Goal: Task Accomplishment & Management: Use online tool/utility

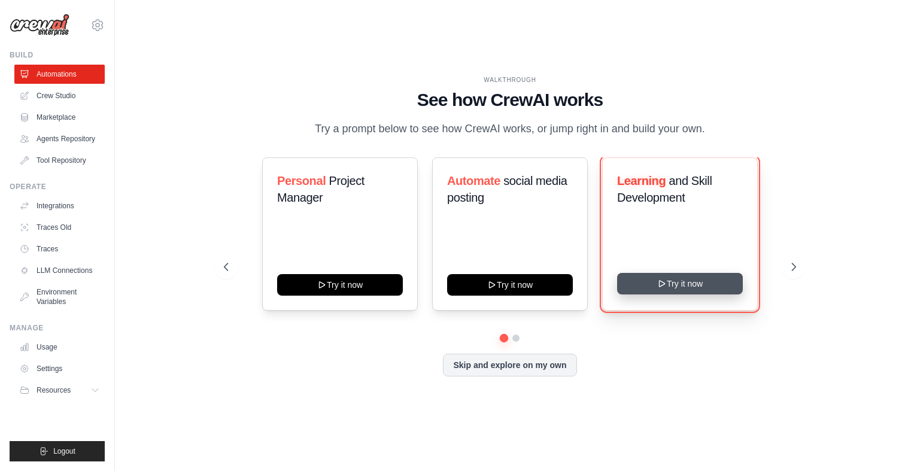
click at [657, 289] on icon at bounding box center [662, 284] width 10 height 10
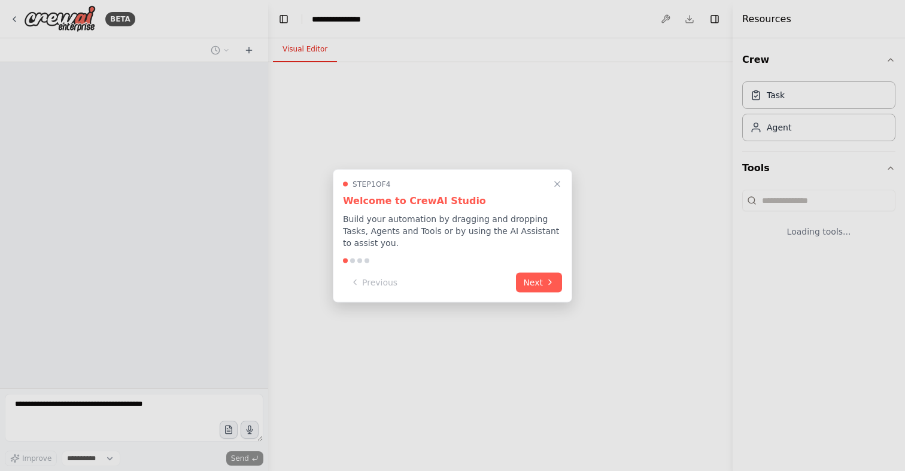
select select "****"
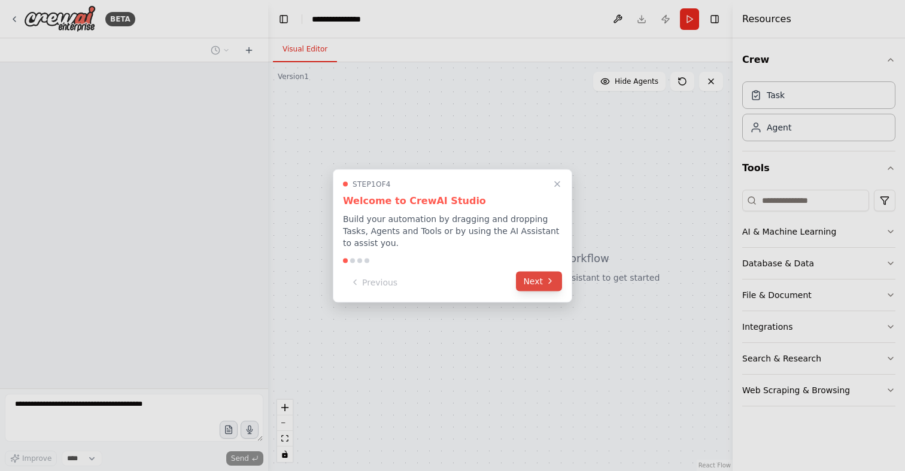
click at [536, 284] on button "Next" at bounding box center [539, 281] width 46 height 20
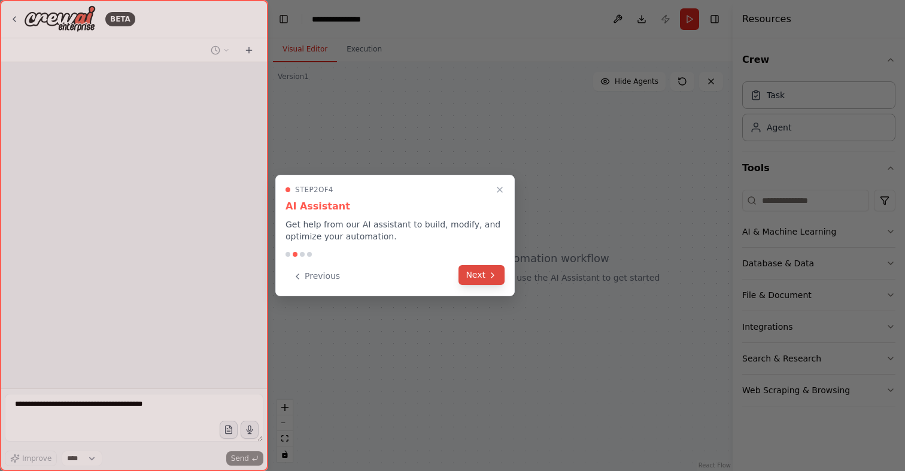
click at [482, 280] on button "Next" at bounding box center [482, 275] width 46 height 20
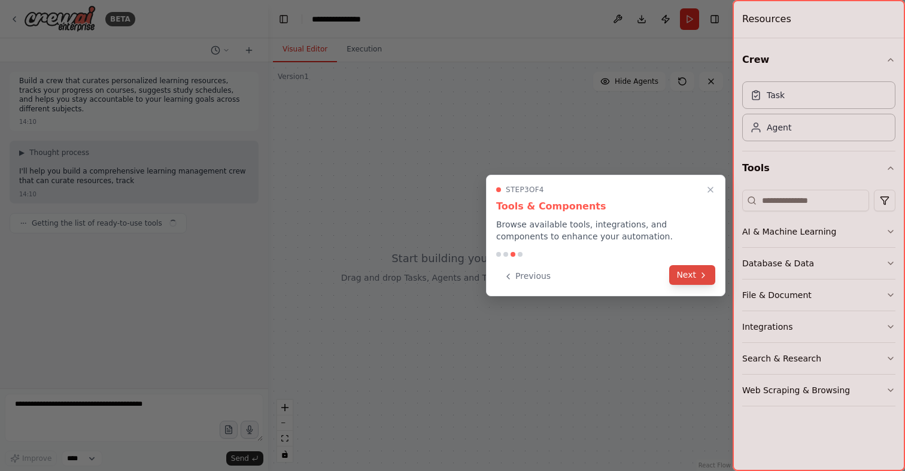
click at [682, 272] on button "Next" at bounding box center [692, 275] width 46 height 20
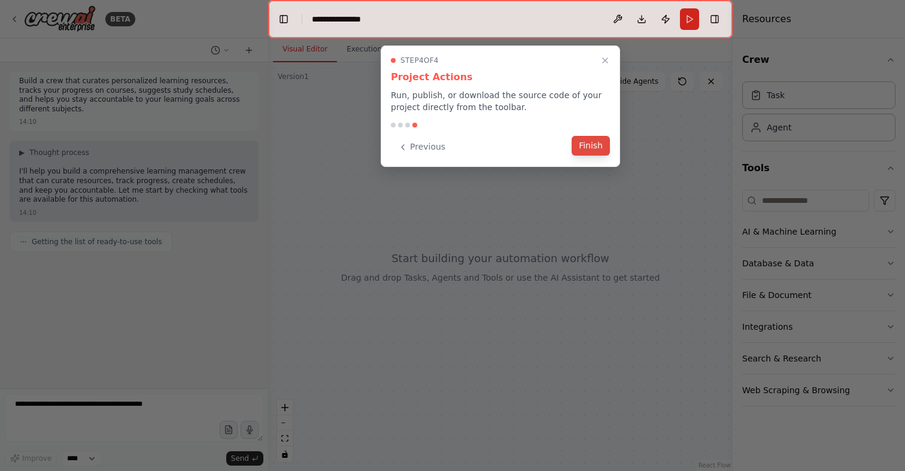
click at [582, 151] on button "Finish" at bounding box center [591, 146] width 38 height 20
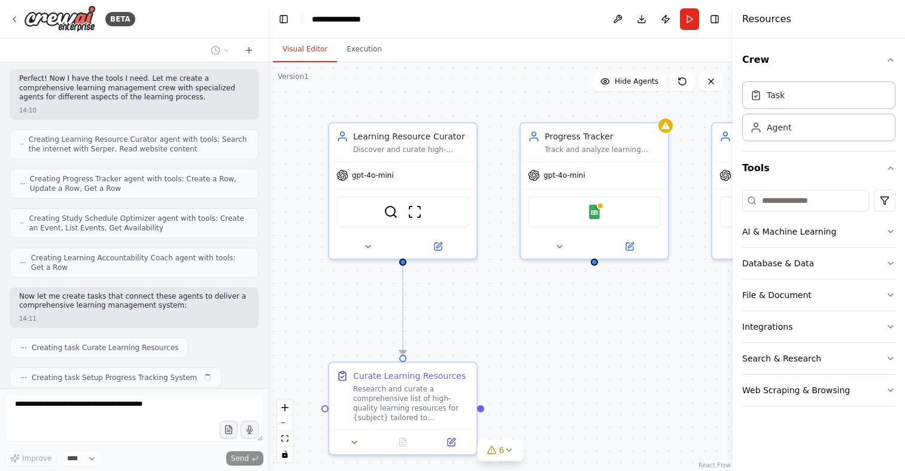
scroll to position [362, 0]
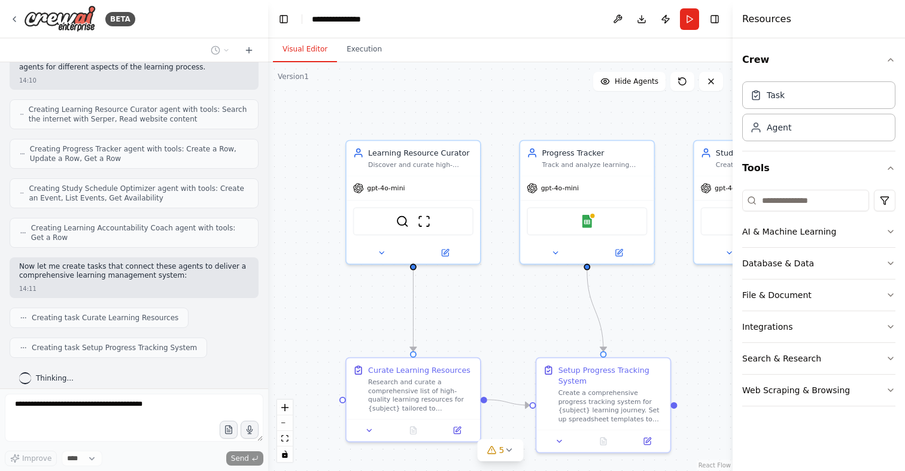
click at [506, 323] on div ".deletable-edge-delete-btn { width: 20px; height: 20px; border: 0px solid #ffff…" at bounding box center [500, 266] width 464 height 409
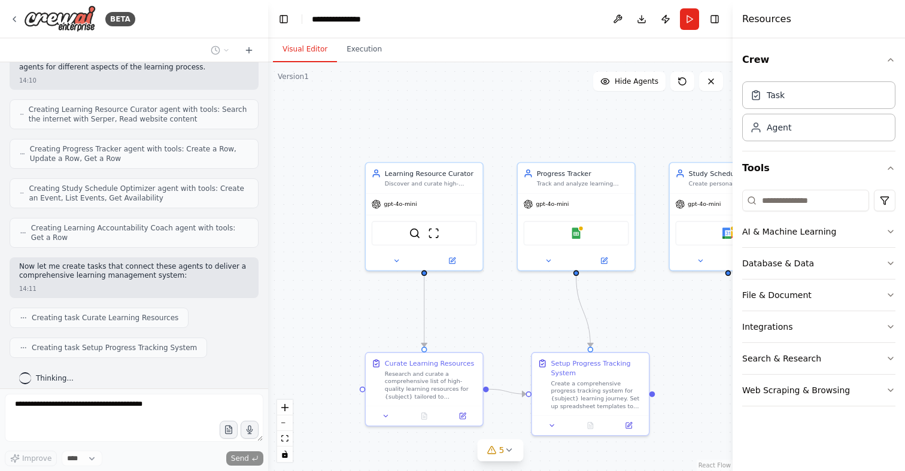
scroll to position [392, 0]
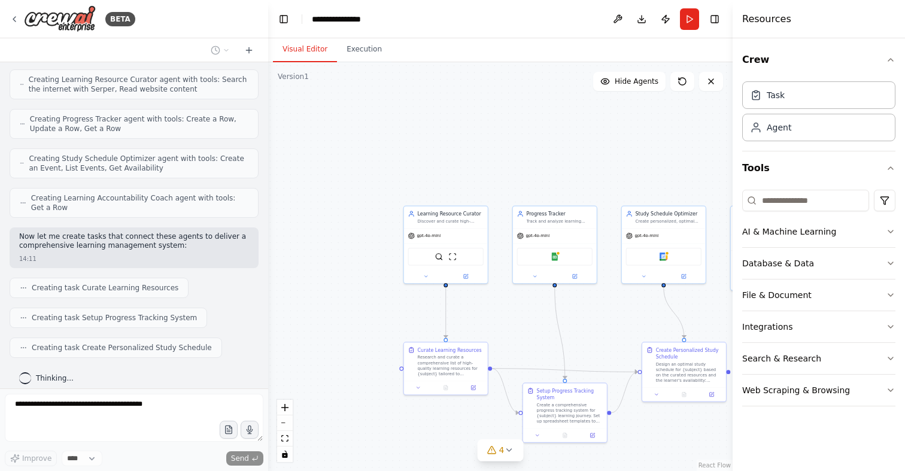
click at [523, 373] on div ".deletable-edge-delete-btn { width: 20px; height: 20px; border: 0px solid #ffff…" at bounding box center [500, 266] width 464 height 409
click at [521, 369] on icon "Edge from bbb97cfc-5018-4a34-9b81-855c3047084e to 29e8575f-6e4f-40ec-a006-7c906…" at bounding box center [564, 371] width 145 height 4
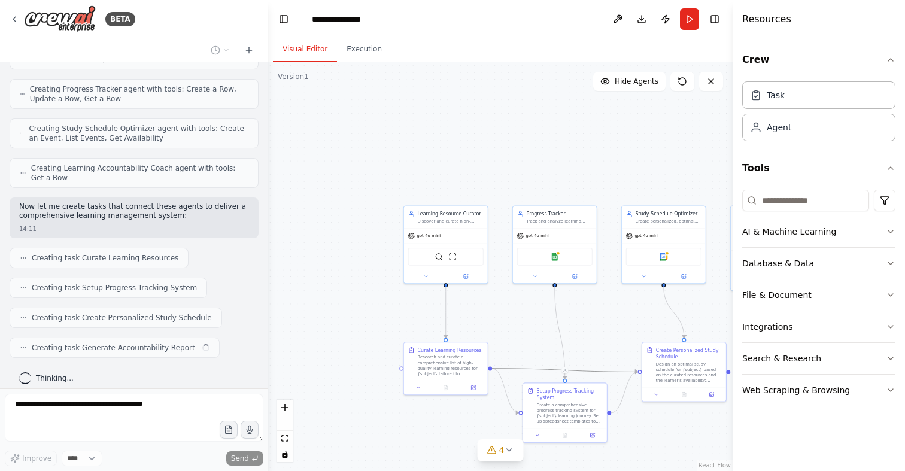
click at [509, 388] on div ".deletable-edge-delete-btn { width: 20px; height: 20px; border: 0px solid #ffff…" at bounding box center [500, 266] width 464 height 409
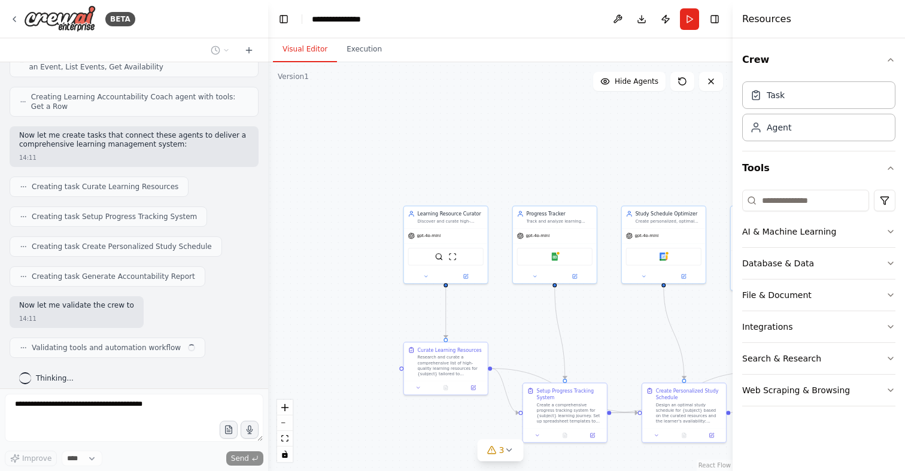
scroll to position [502, 0]
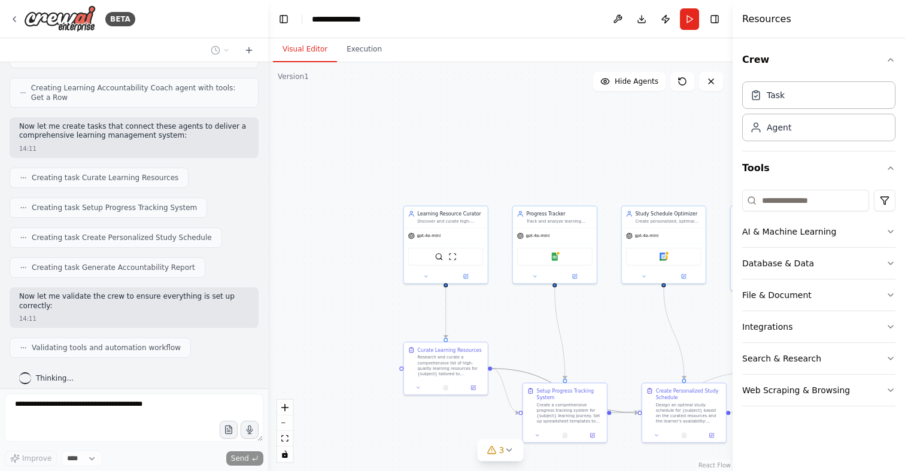
click at [512, 369] on icon "Edge from bbb97cfc-5018-4a34-9b81-855c3047084e to 29e8575f-6e4f-40ec-a006-7c906…" at bounding box center [564, 391] width 145 height 44
click at [549, 319] on div ".deletable-edge-delete-btn { width: 20px; height: 20px; border: 0px solid #ffff…" at bounding box center [500, 266] width 464 height 409
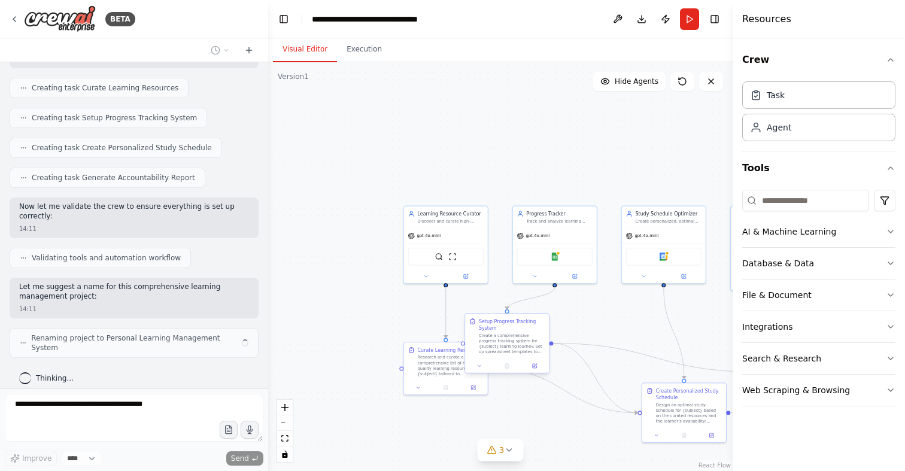
scroll to position [582, 0]
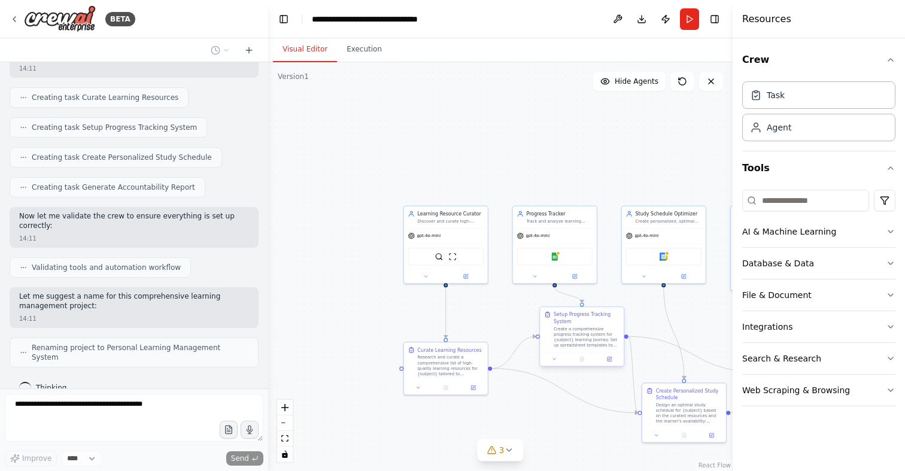
drag, startPoint x: 573, startPoint y: 410, endPoint x: 588, endPoint y: 336, distance: 75.8
click at [588, 336] on div "Create a comprehensive progress tracking system for {subject} learning journey.…" at bounding box center [587, 337] width 66 height 22
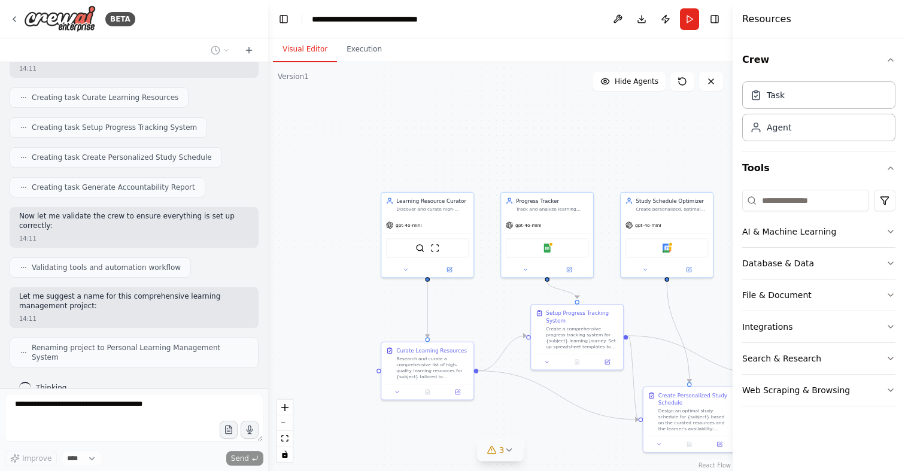
click at [511, 459] on button "3" at bounding box center [501, 450] width 46 height 22
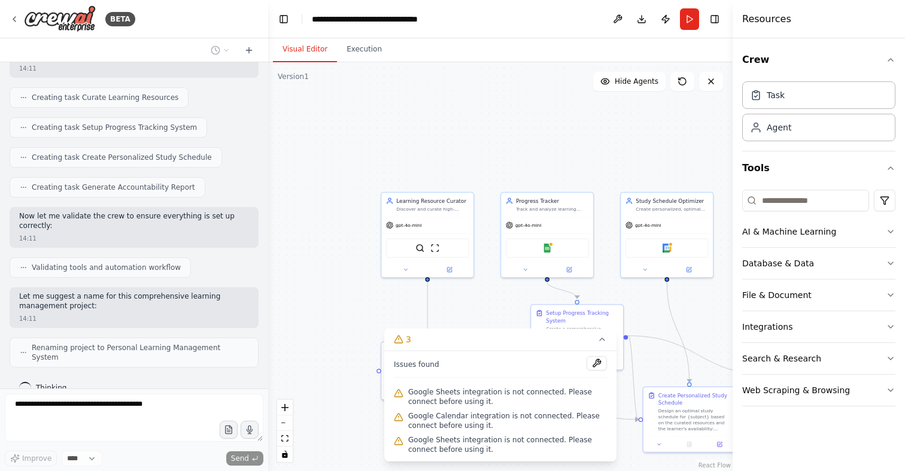
click at [496, 157] on div ".deletable-edge-delete-btn { width: 20px; height: 20px; border: 0px solid #ffff…" at bounding box center [500, 266] width 464 height 409
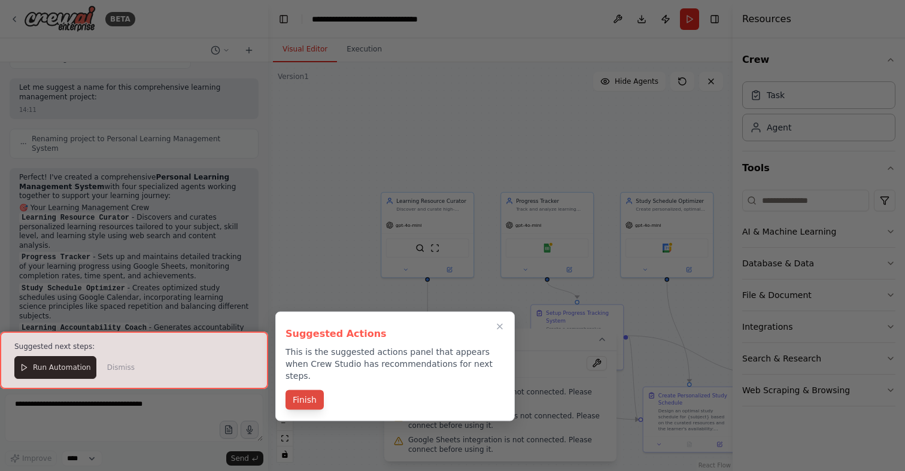
click at [302, 390] on button "Finish" at bounding box center [305, 400] width 38 height 20
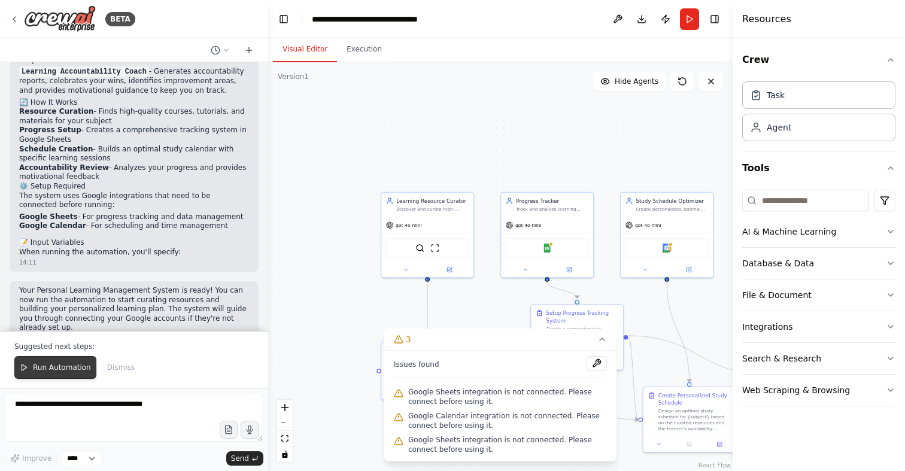
click at [51, 366] on span "Run Automation" at bounding box center [62, 368] width 58 height 10
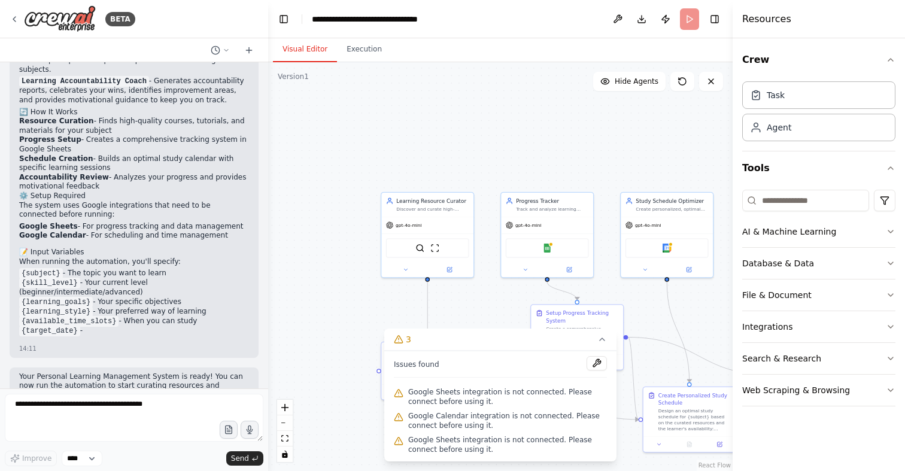
scroll to position [1048, 0]
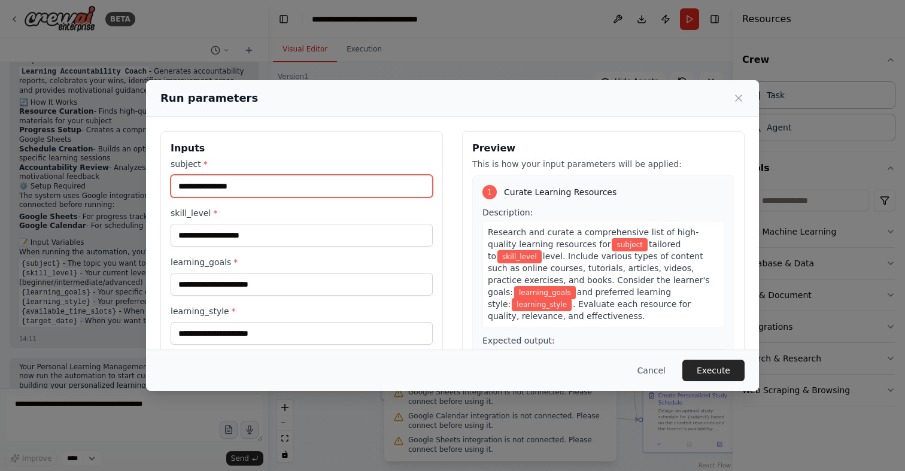
click at [363, 190] on input "subject *" at bounding box center [302, 186] width 262 height 23
type input "**********"
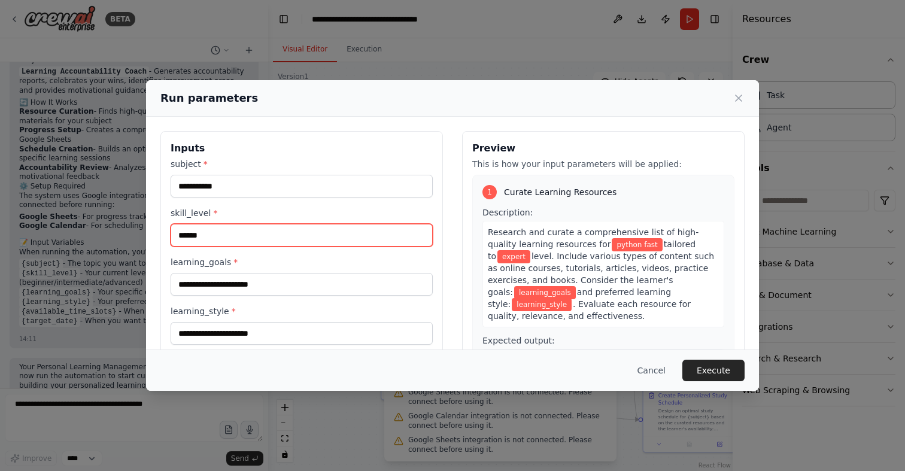
type input "******"
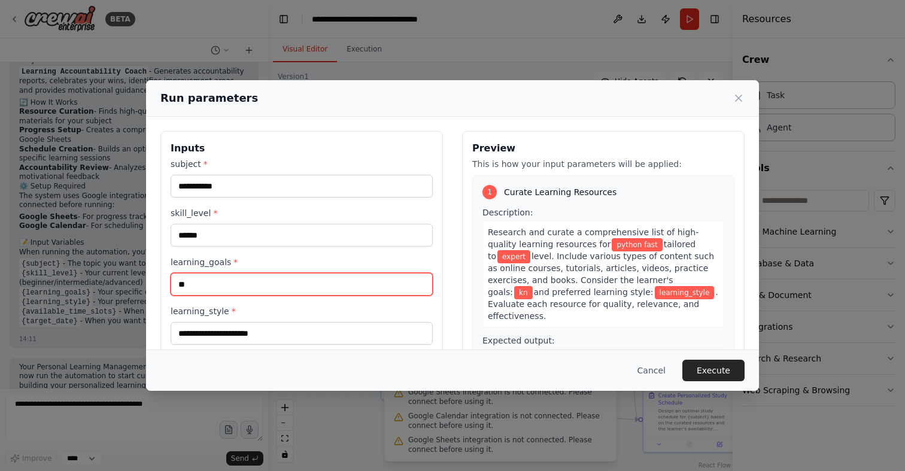
type input "*"
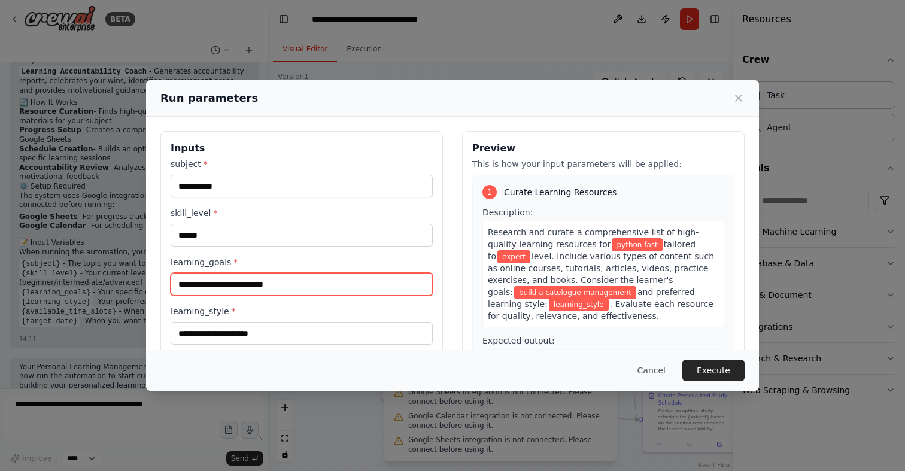
type input "**********"
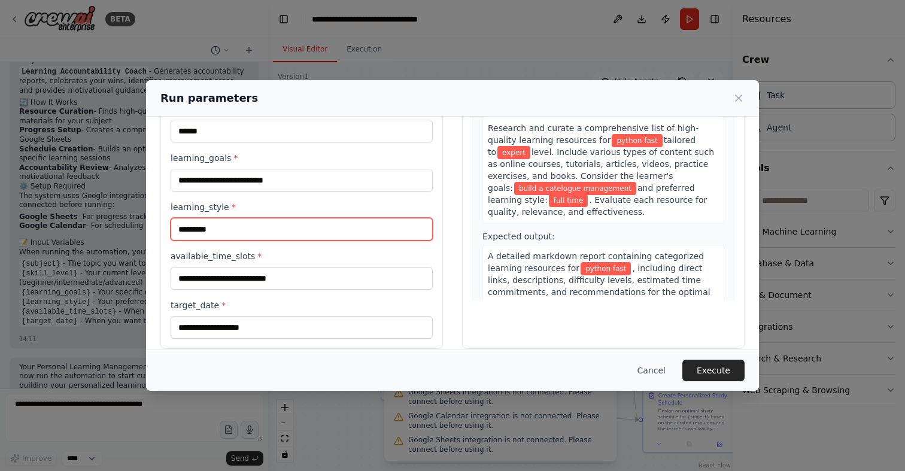
scroll to position [114, 0]
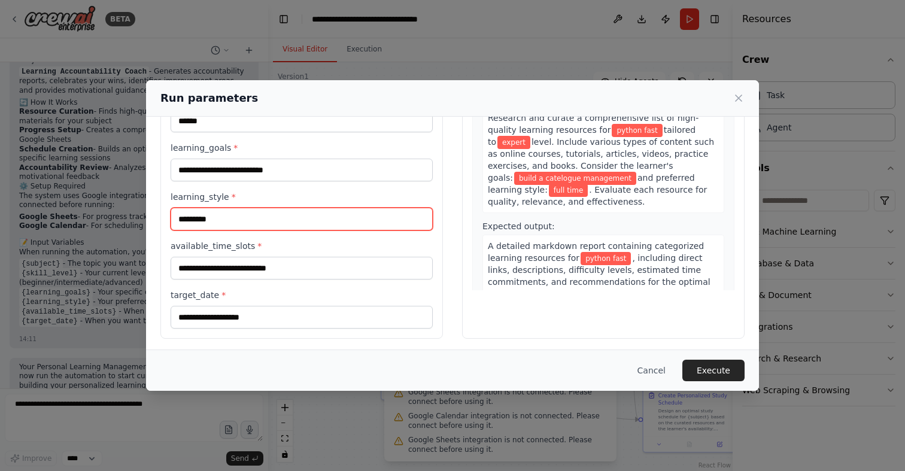
type input "*********"
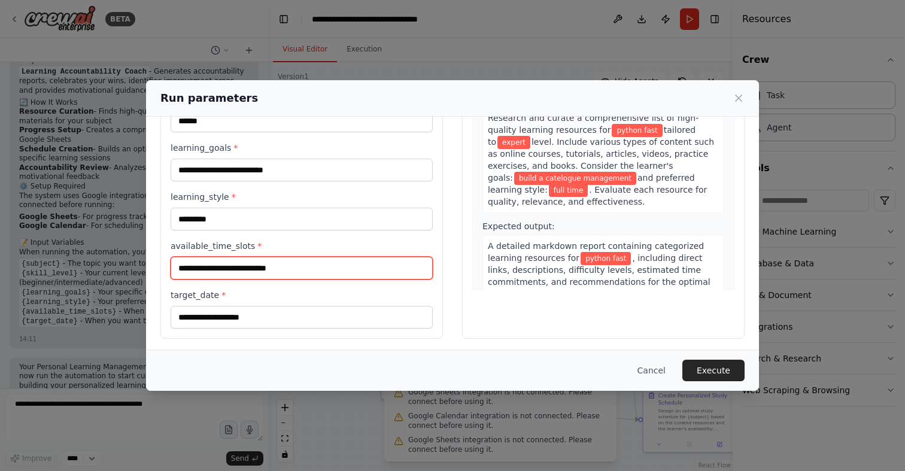
click at [341, 271] on input "available_time_slots *" at bounding box center [302, 268] width 262 height 23
type input "********"
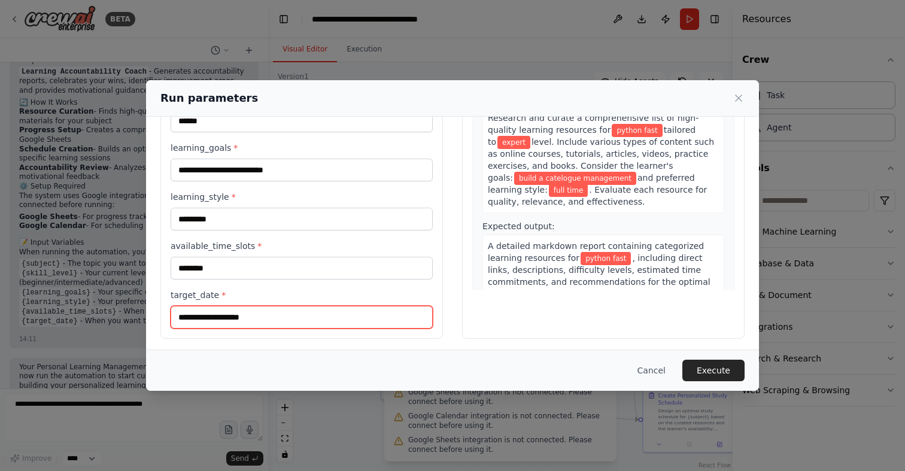
click at [259, 320] on input "target_date *" at bounding box center [302, 317] width 262 height 23
type input "*****"
click at [434, 289] on div "**********" at bounding box center [301, 178] width 283 height 322
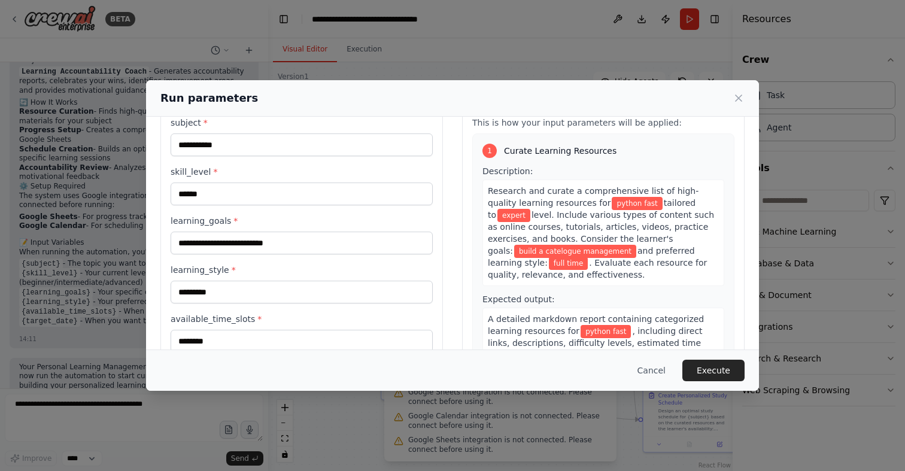
scroll to position [57, 0]
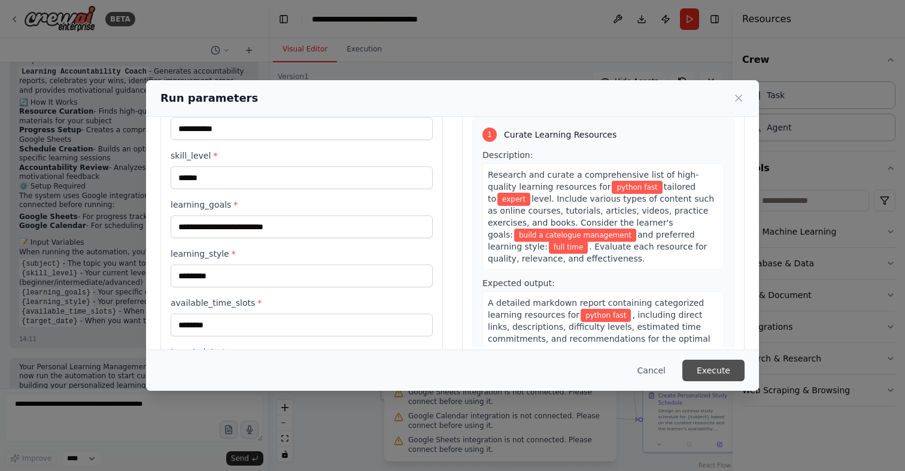
click at [711, 375] on button "Execute" at bounding box center [713, 371] width 62 height 22
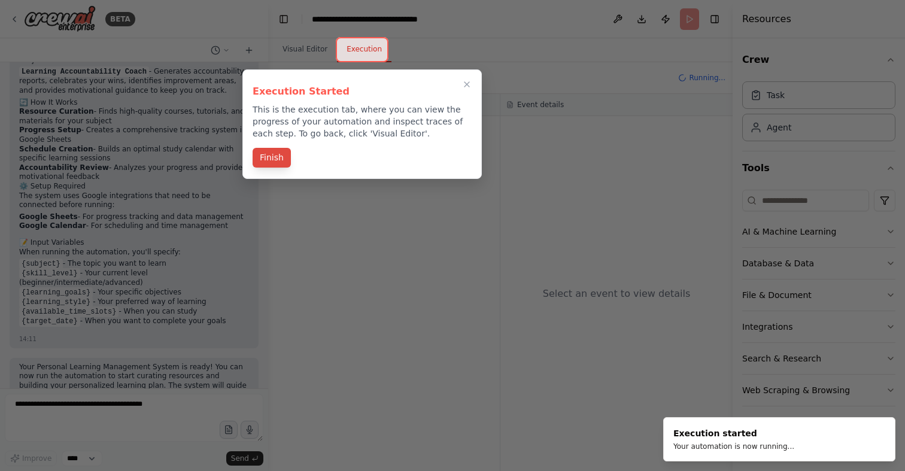
click at [272, 155] on button "Finish" at bounding box center [272, 158] width 38 height 20
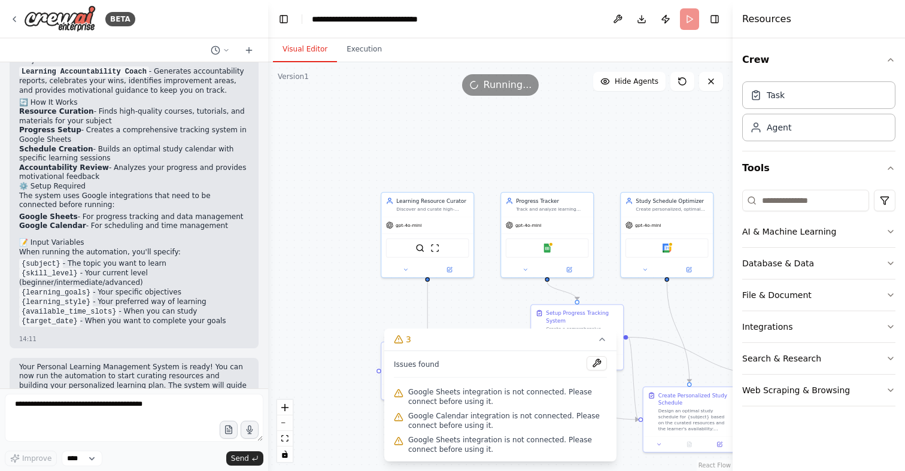
click at [302, 47] on button "Visual Editor" at bounding box center [305, 49] width 64 height 25
click at [358, 49] on button "Execution" at bounding box center [364, 49] width 54 height 25
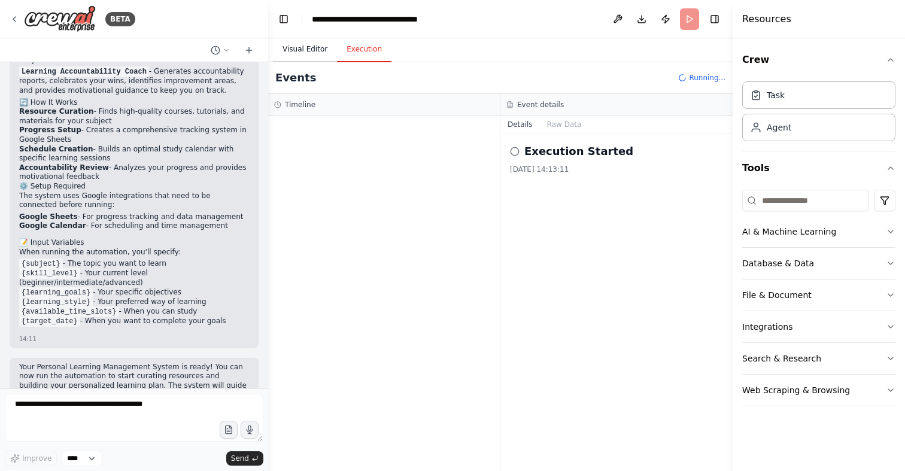
click at [312, 52] on button "Visual Editor" at bounding box center [305, 49] width 64 height 25
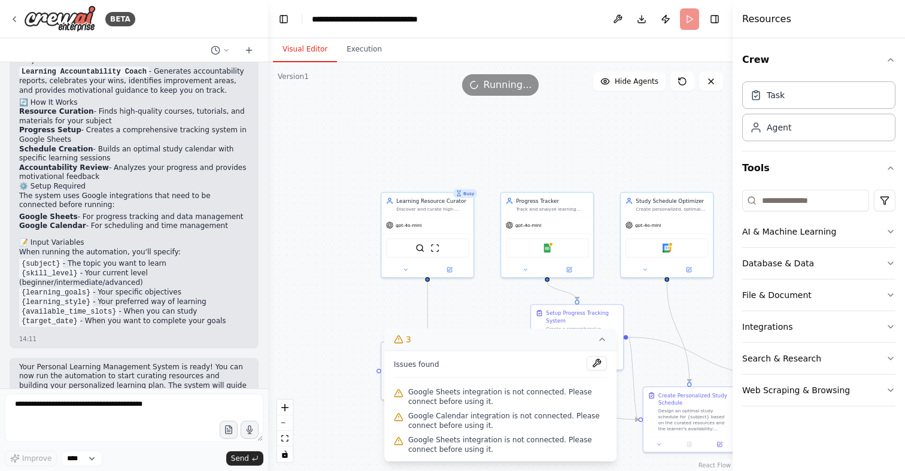
click at [603, 342] on icon at bounding box center [602, 340] width 10 height 10
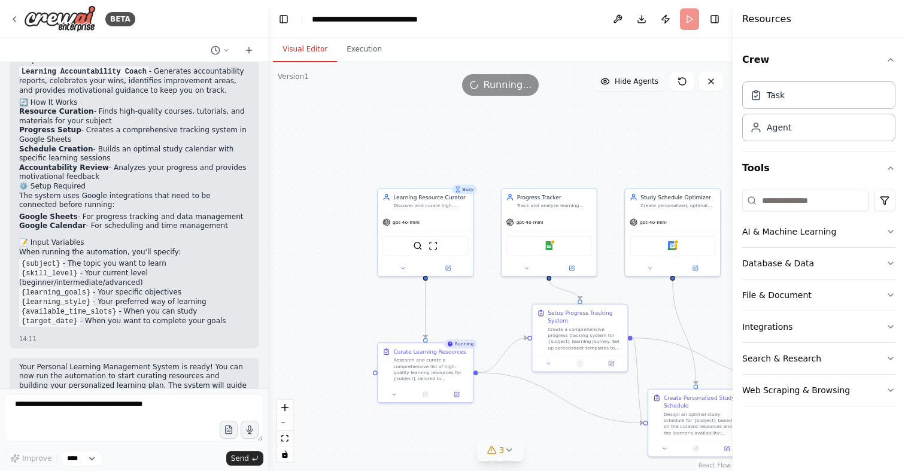
click at [623, 80] on span "Hide Agents" at bounding box center [637, 82] width 44 height 10
click at [624, 80] on span "Show Agents" at bounding box center [635, 82] width 47 height 10
click at [624, 80] on span "Hide Agents" at bounding box center [637, 82] width 44 height 10
click at [624, 80] on span "Show Agents" at bounding box center [635, 82] width 47 height 10
click at [624, 81] on span "Hide Agents" at bounding box center [637, 82] width 44 height 10
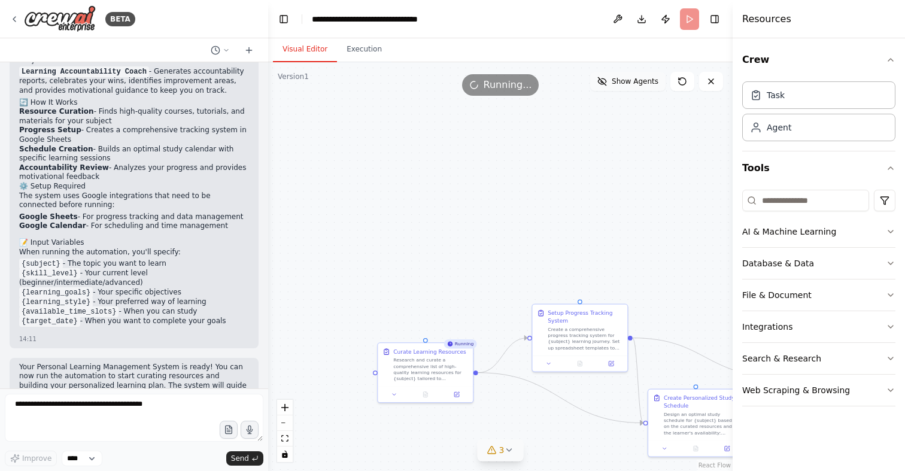
click at [624, 81] on span "Show Agents" at bounding box center [635, 82] width 47 height 10
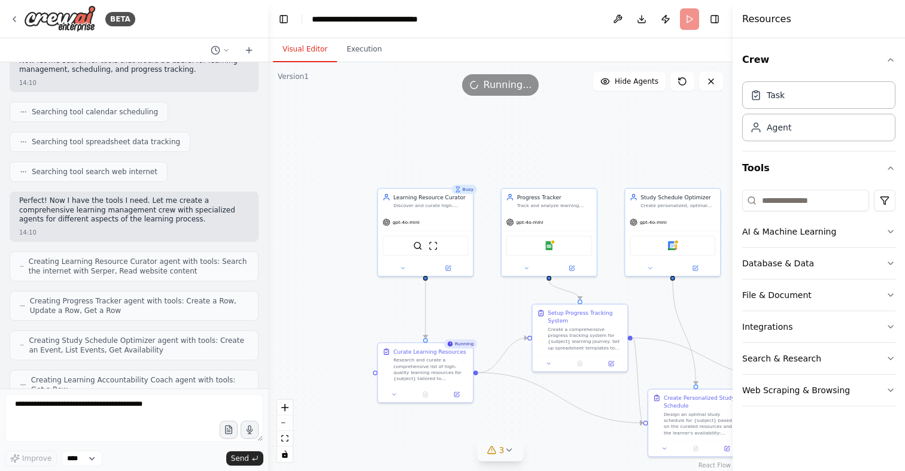
scroll to position [0, 0]
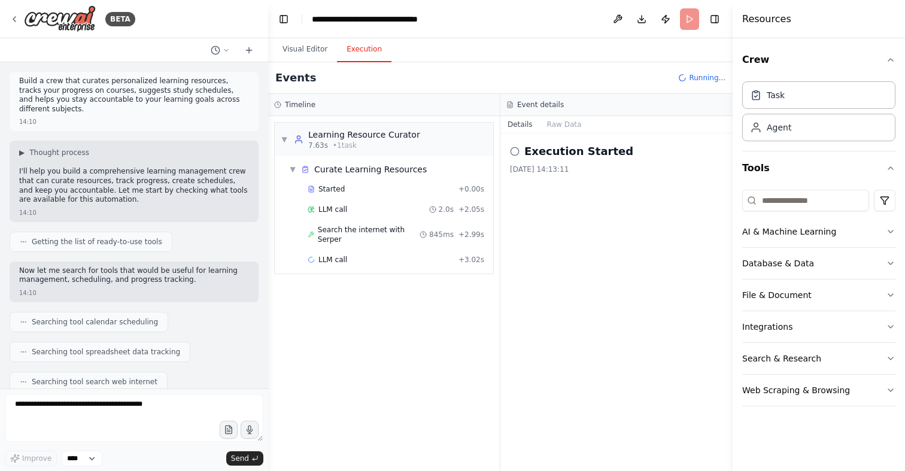
click at [366, 53] on button "Execution" at bounding box center [364, 49] width 54 height 25
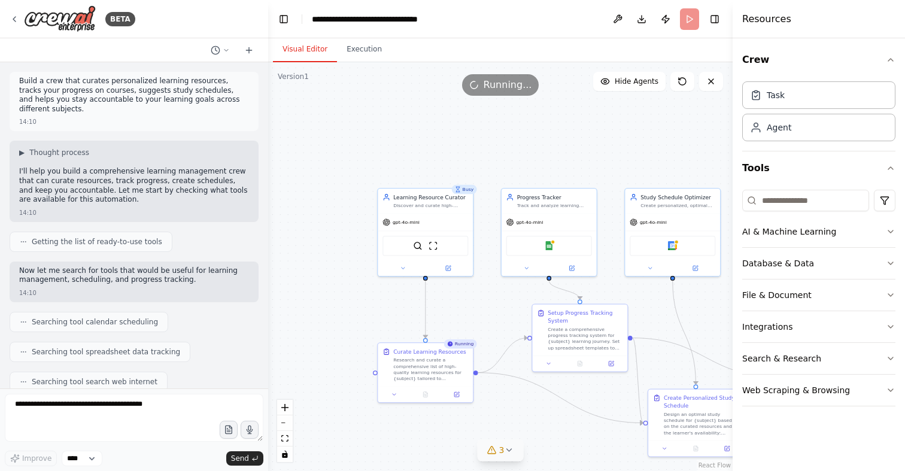
click at [321, 48] on button "Visual Editor" at bounding box center [305, 49] width 64 height 25
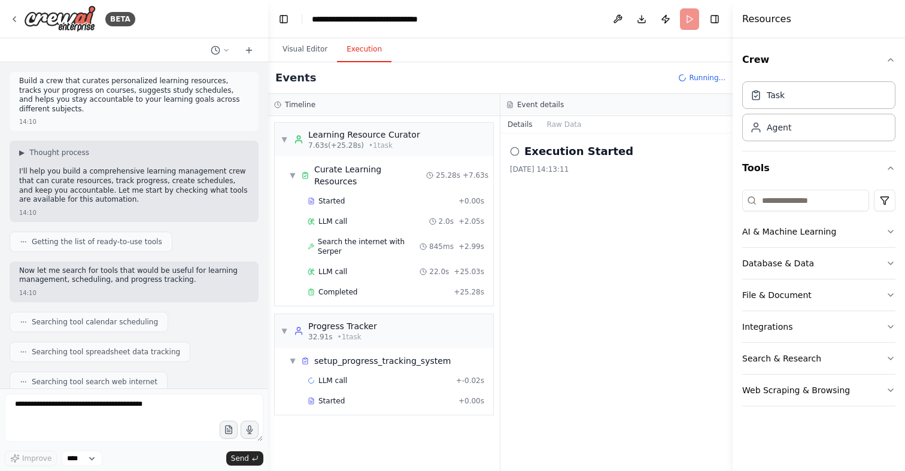
click at [371, 48] on button "Execution" at bounding box center [364, 49] width 54 height 25
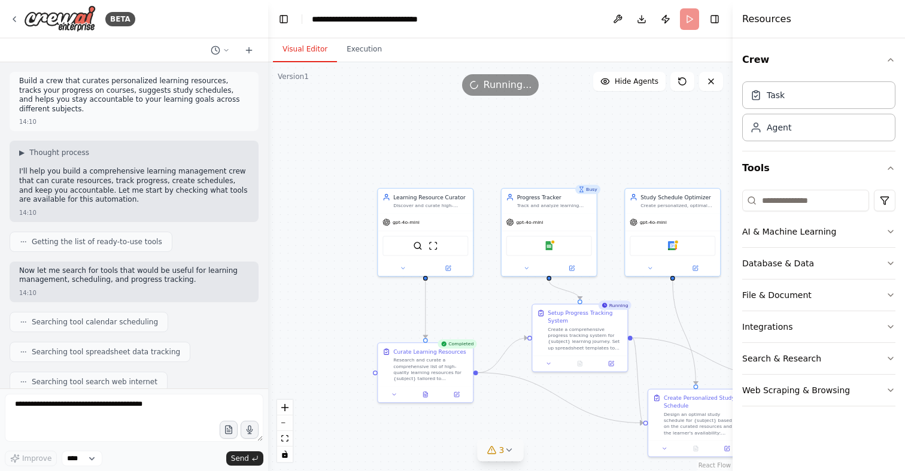
click at [305, 49] on button "Visual Editor" at bounding box center [305, 49] width 64 height 25
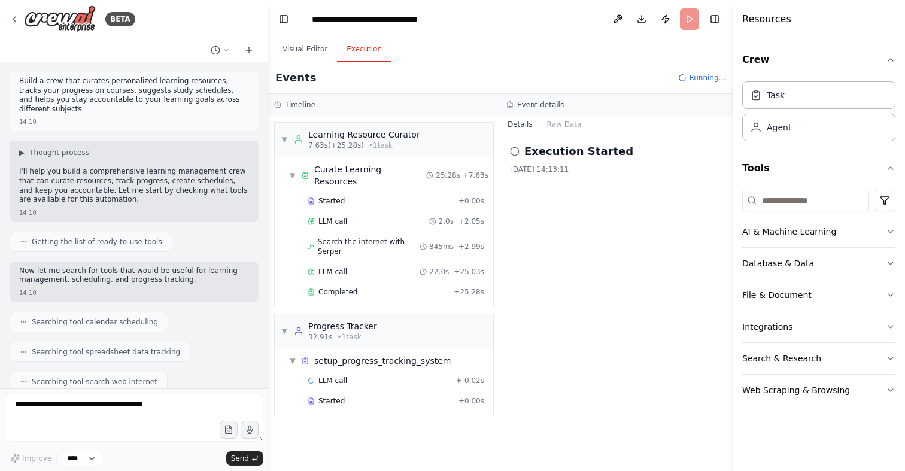
click at [355, 50] on button "Execution" at bounding box center [364, 49] width 54 height 25
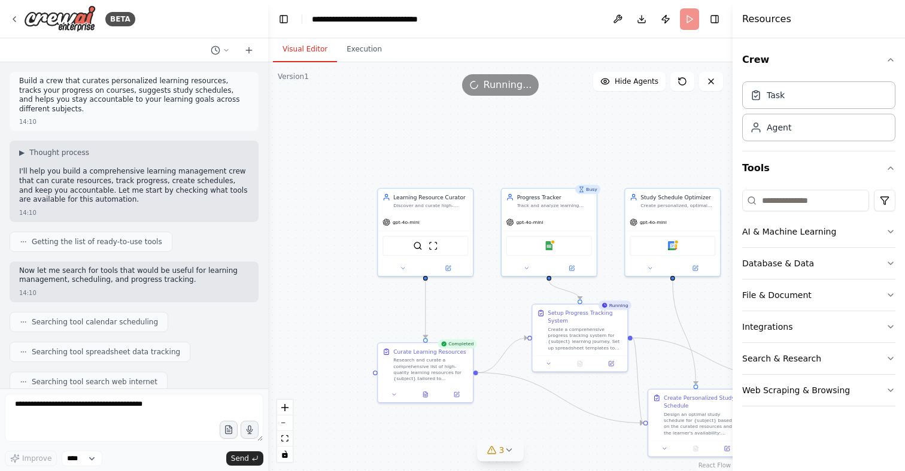
click at [309, 53] on button "Visual Editor" at bounding box center [305, 49] width 64 height 25
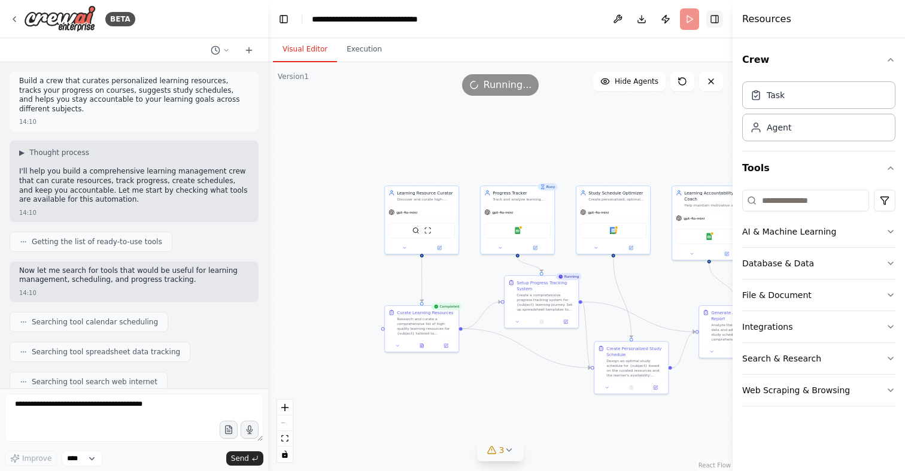
click at [715, 16] on button "Toggle Right Sidebar" at bounding box center [714, 19] width 17 height 17
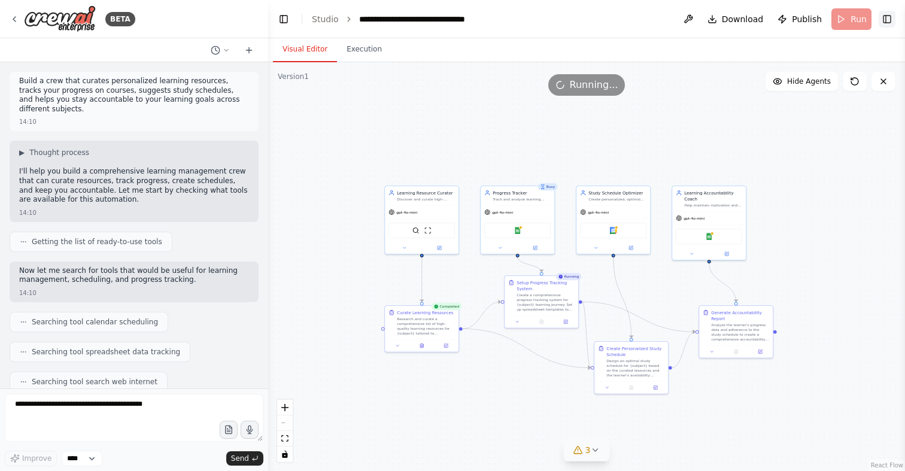
click at [886, 23] on button "Toggle Right Sidebar" at bounding box center [887, 19] width 17 height 17
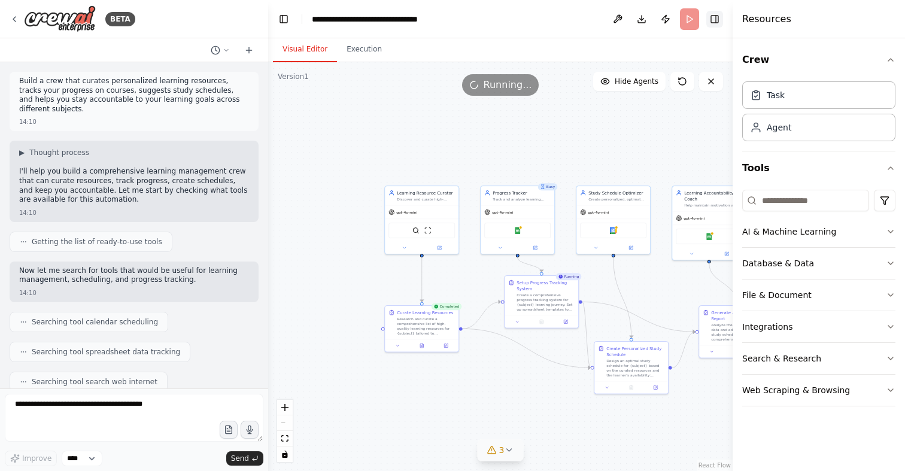
click at [722, 22] on button "Toggle Right Sidebar" at bounding box center [714, 19] width 17 height 17
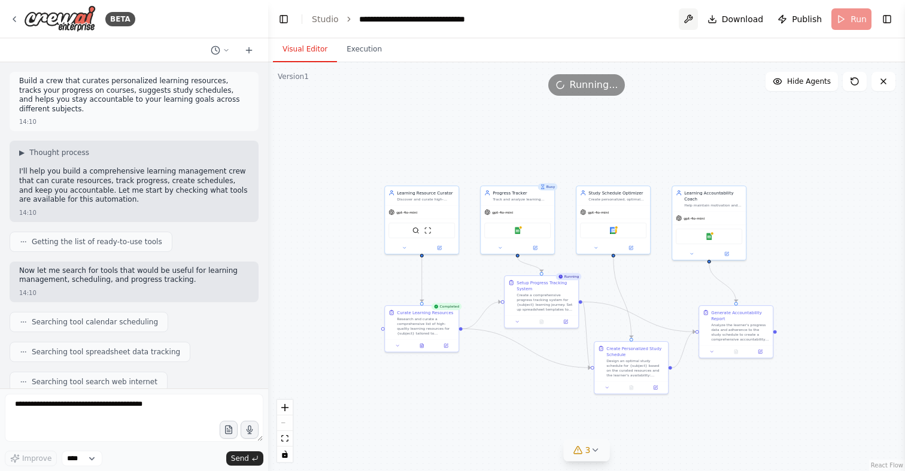
click at [690, 18] on button at bounding box center [688, 19] width 19 height 22
click at [696, 16] on div at bounding box center [688, 19] width 19 height 22
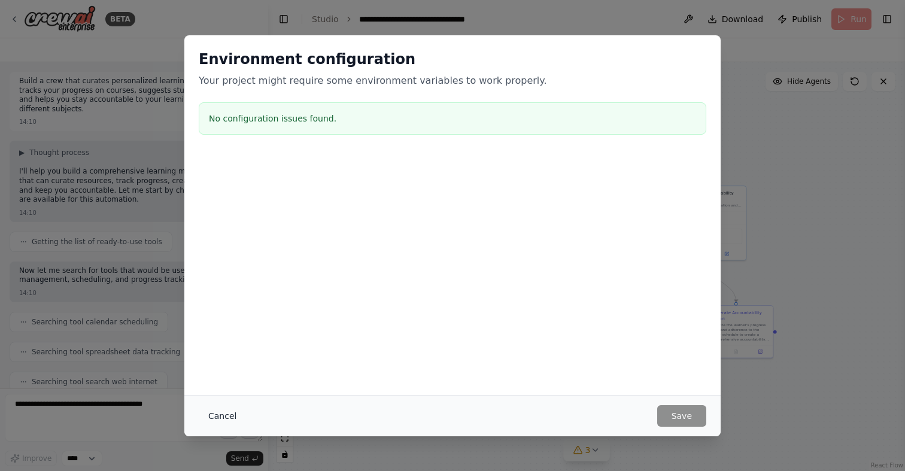
click at [220, 416] on button "Cancel" at bounding box center [222, 416] width 47 height 22
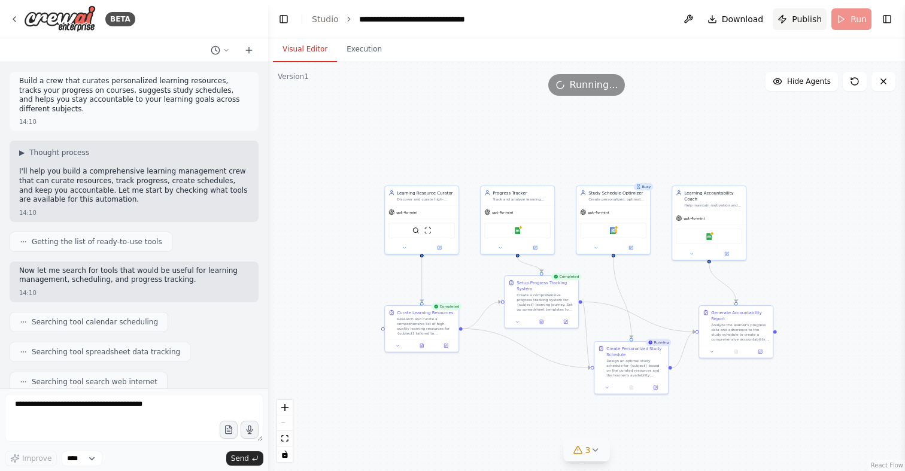
click at [791, 16] on button "Publish" at bounding box center [800, 19] width 54 height 22
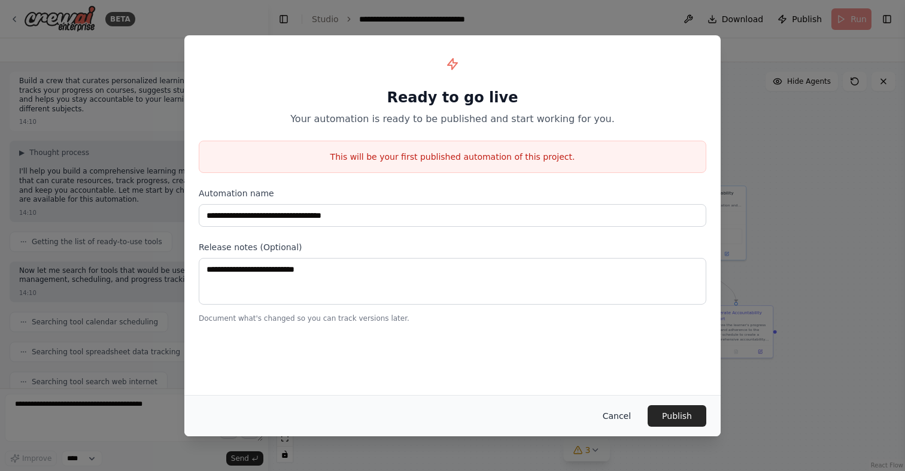
click at [608, 415] on button "Cancel" at bounding box center [616, 416] width 47 height 22
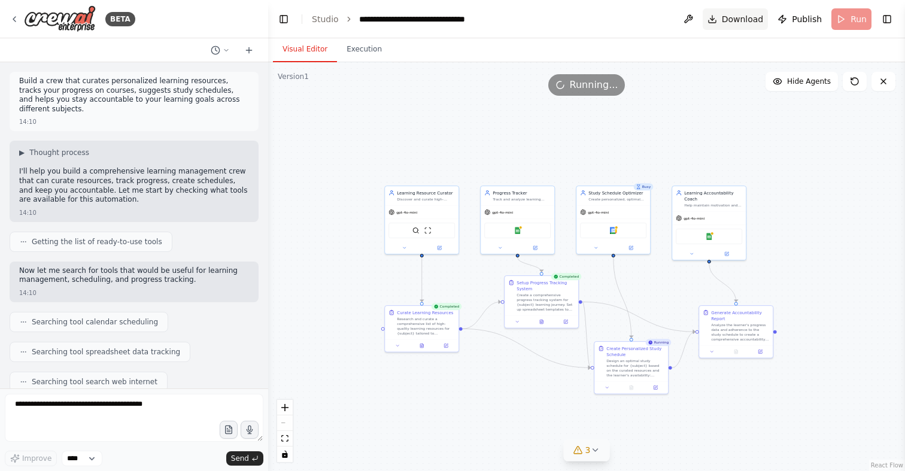
click at [749, 13] on span "Download" at bounding box center [743, 19] width 42 height 12
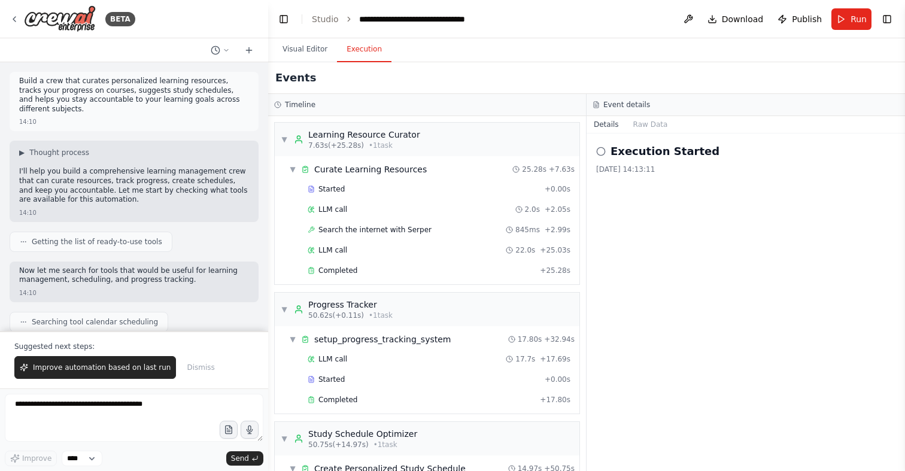
click at [367, 55] on button "Execution" at bounding box center [364, 49] width 54 height 25
click at [409, 173] on div "Curate Learning Resources" at bounding box center [370, 169] width 113 height 12
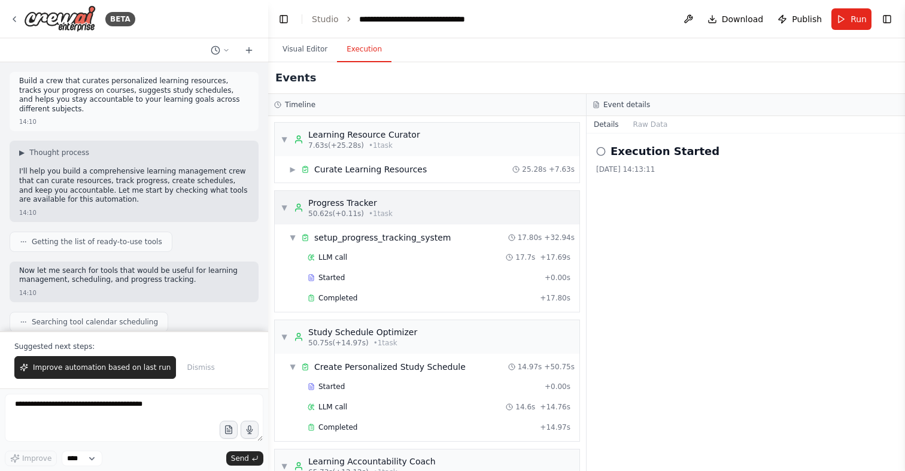
click at [327, 204] on div "Progress Tracker" at bounding box center [350, 203] width 84 height 12
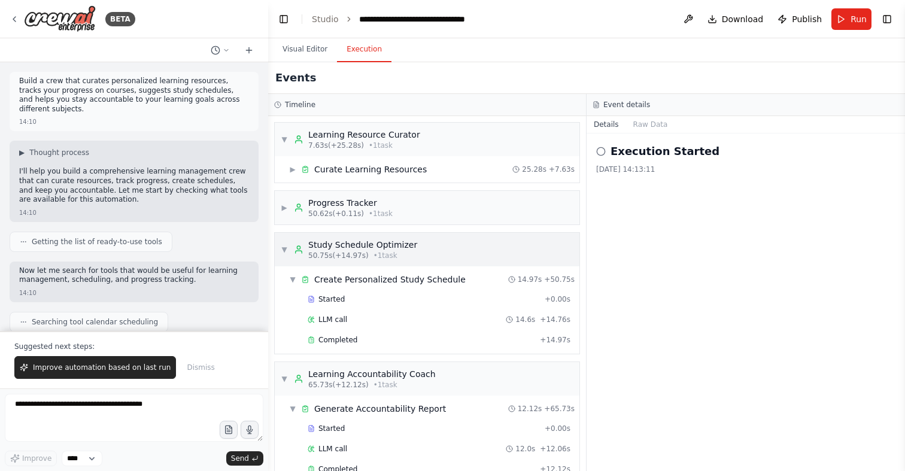
click at [315, 242] on div "Study Schedule Optimizer" at bounding box center [362, 245] width 109 height 12
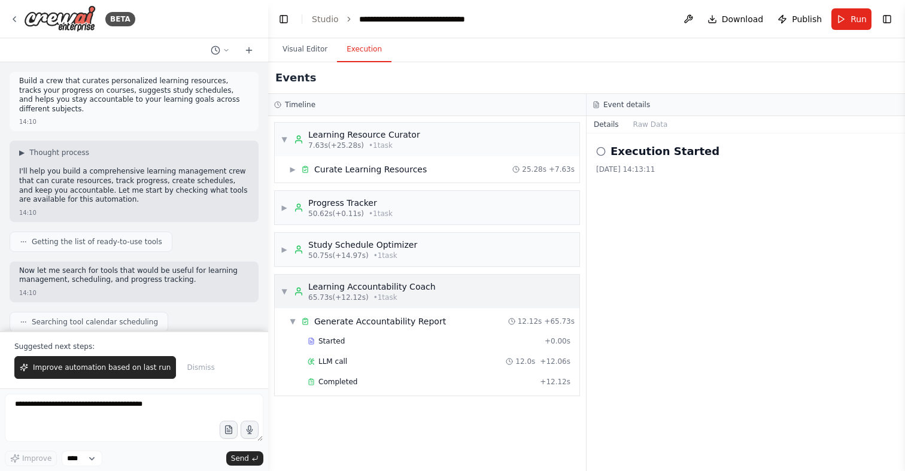
click at [319, 287] on div "Learning Accountability Coach" at bounding box center [371, 287] width 127 height 12
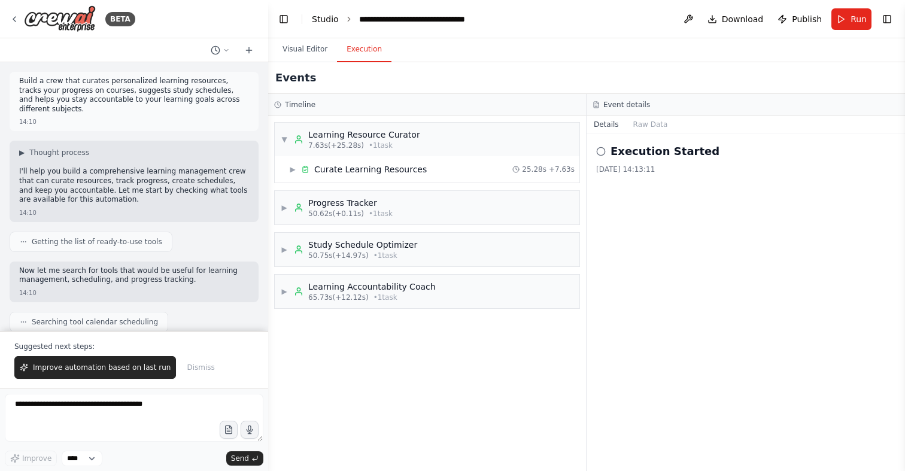
click at [336, 20] on link "Studio" at bounding box center [325, 19] width 27 height 10
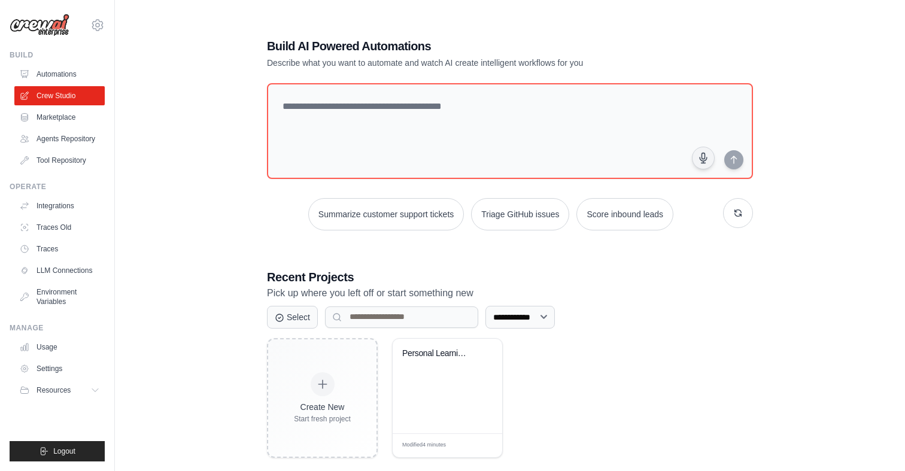
scroll to position [24, 0]
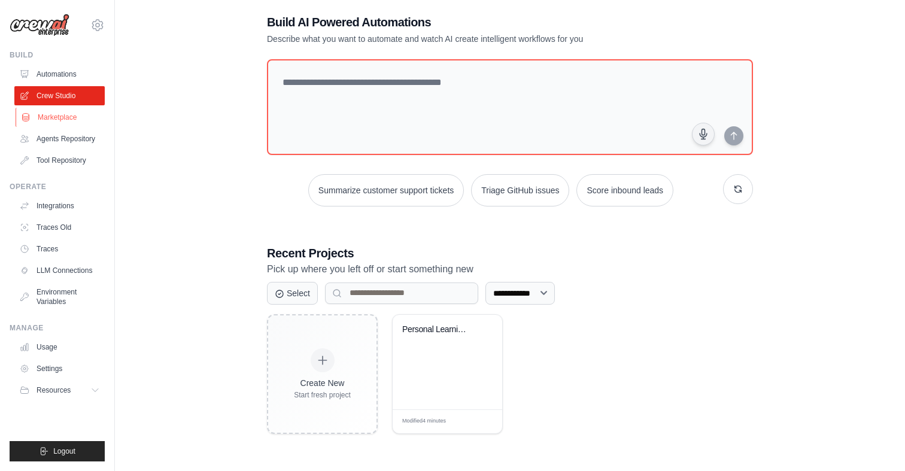
click at [65, 118] on link "Marketplace" at bounding box center [61, 117] width 90 height 19
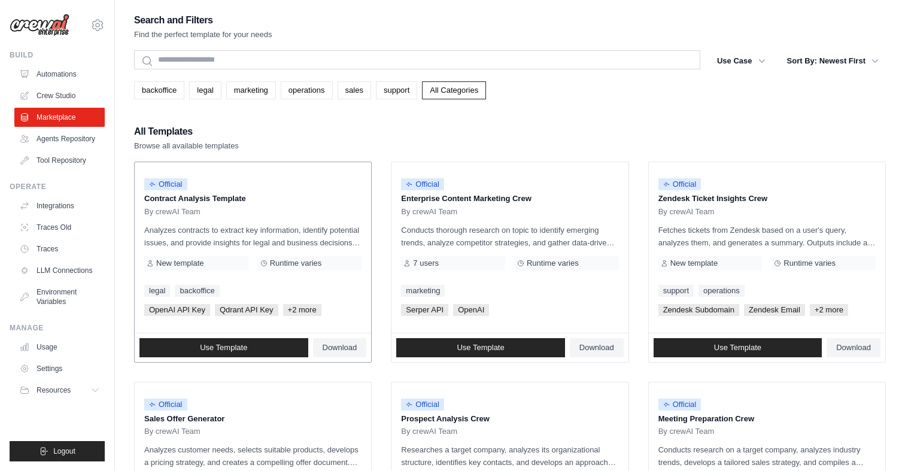
click at [210, 199] on p "Contract Analysis Template" at bounding box center [252, 199] width 217 height 12
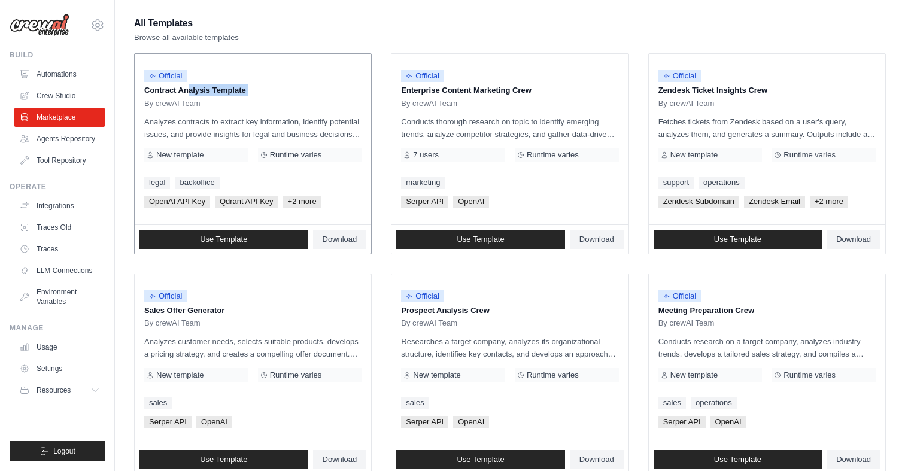
scroll to position [111, 0]
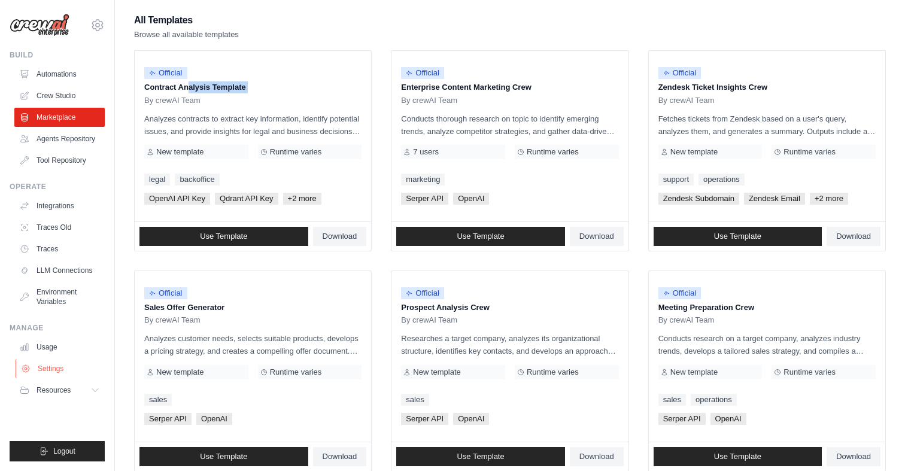
click at [60, 360] on link "Settings" at bounding box center [61, 368] width 90 height 19
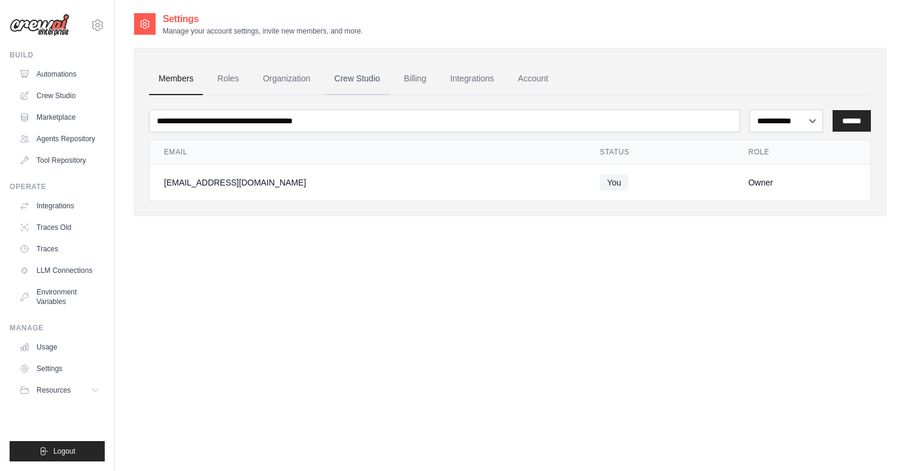
click at [362, 80] on link "Crew Studio" at bounding box center [357, 79] width 65 height 32
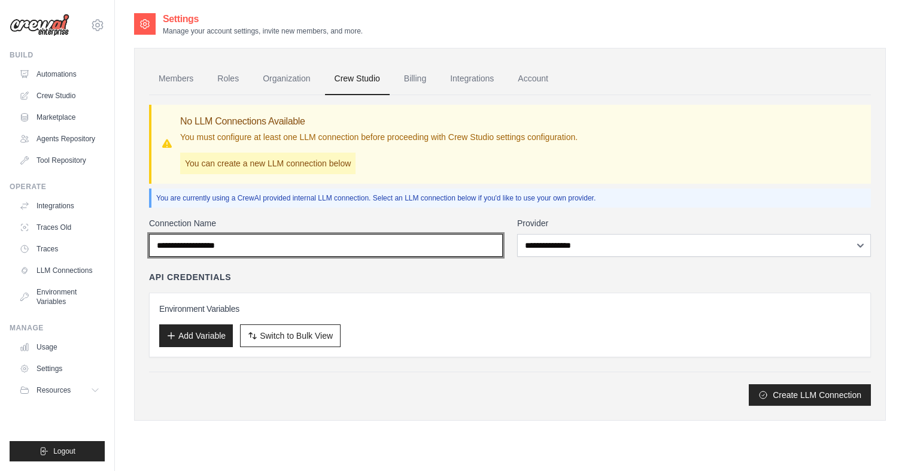
click at [272, 241] on input "Connection Name" at bounding box center [326, 245] width 354 height 23
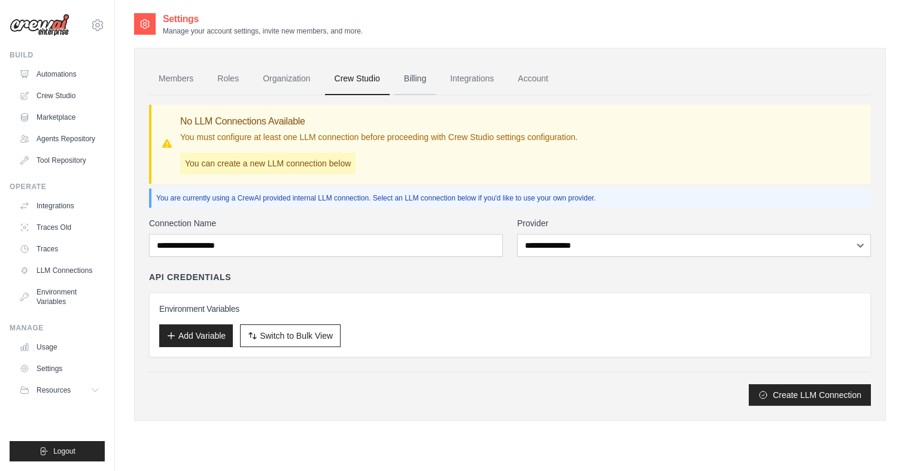
click at [430, 72] on link "Billing" at bounding box center [414, 79] width 41 height 32
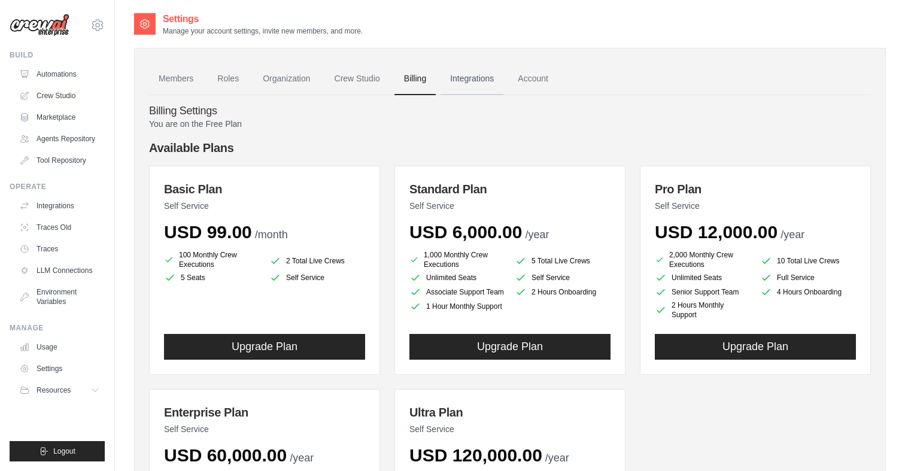
click at [478, 83] on link "Integrations" at bounding box center [472, 79] width 63 height 32
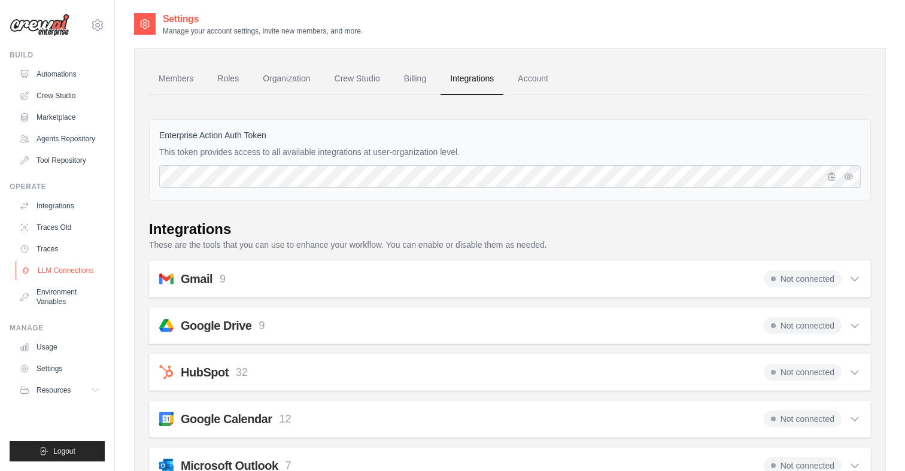
click at [62, 265] on link "LLM Connections" at bounding box center [61, 270] width 90 height 19
